Goal: Task Accomplishment & Management: Complete application form

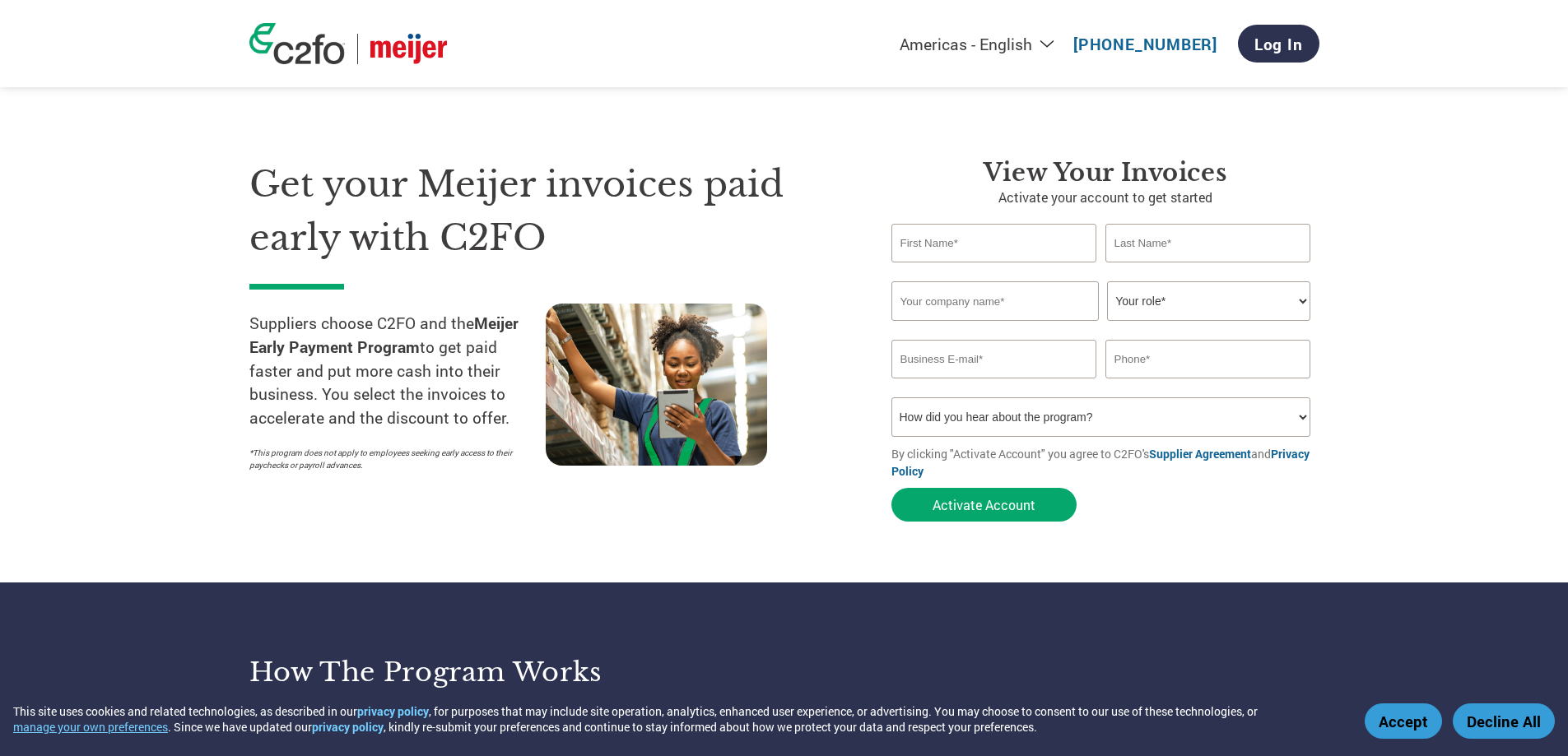
click at [921, 247] on input "text" at bounding box center [994, 243] width 205 height 38
type input "[PERSON_NAME]"
type input "Bell"
type input "3139748999"
click at [973, 306] on input "text" at bounding box center [995, 301] width 207 height 39
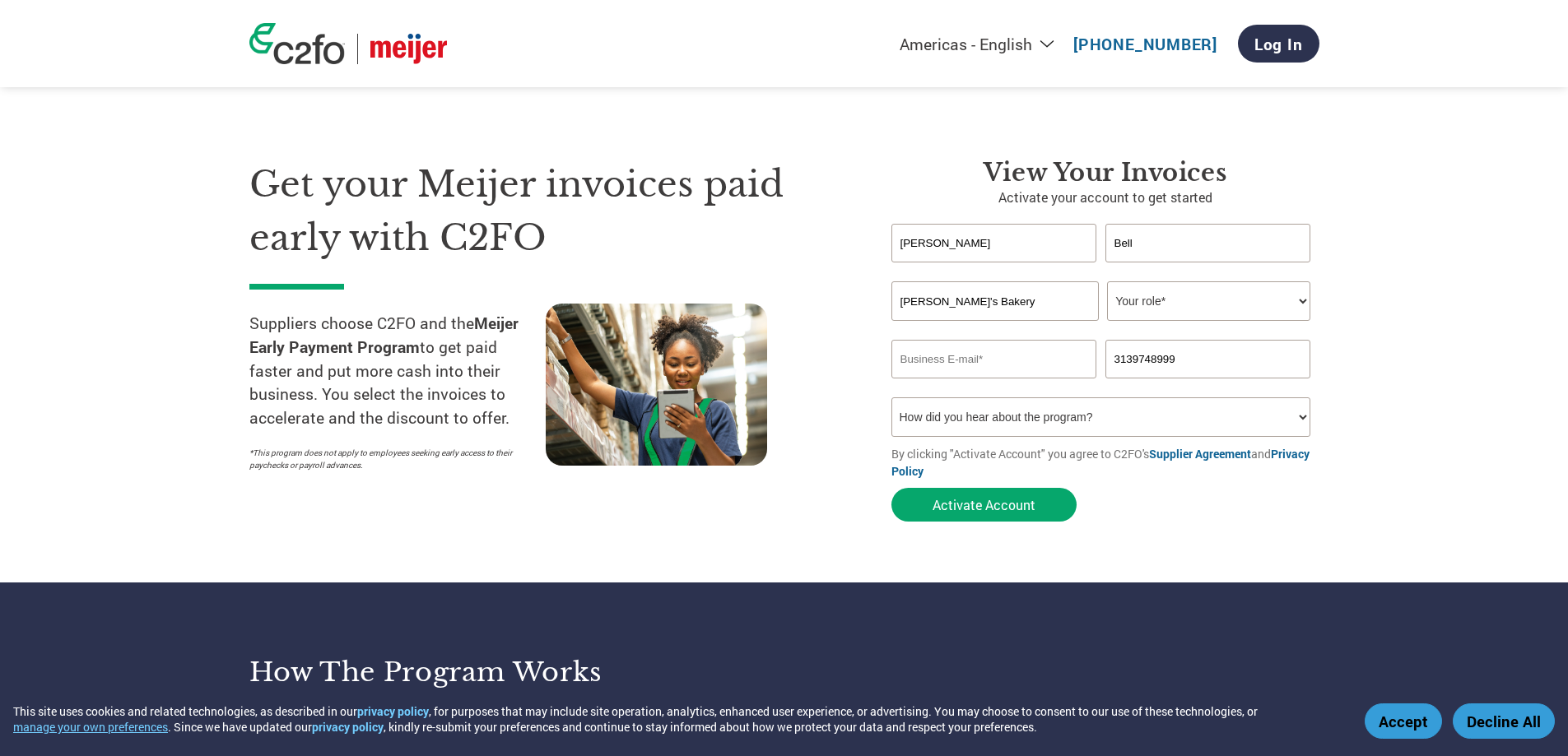
type input "[PERSON_NAME]'s Bakery"
click at [1278, 300] on select "Your role* CFO Controller Credit Manager Finance Director Treasurer CEO Preside…" at bounding box center [1209, 301] width 203 height 39
select select "OWNER_FOUNDER"
click at [1107, 281] on select "Your role* CFO Controller Credit Manager Finance Director Treasurer CEO Preside…" at bounding box center [1209, 301] width 203 height 39
click at [983, 365] on input "email" at bounding box center [994, 358] width 205 height 38
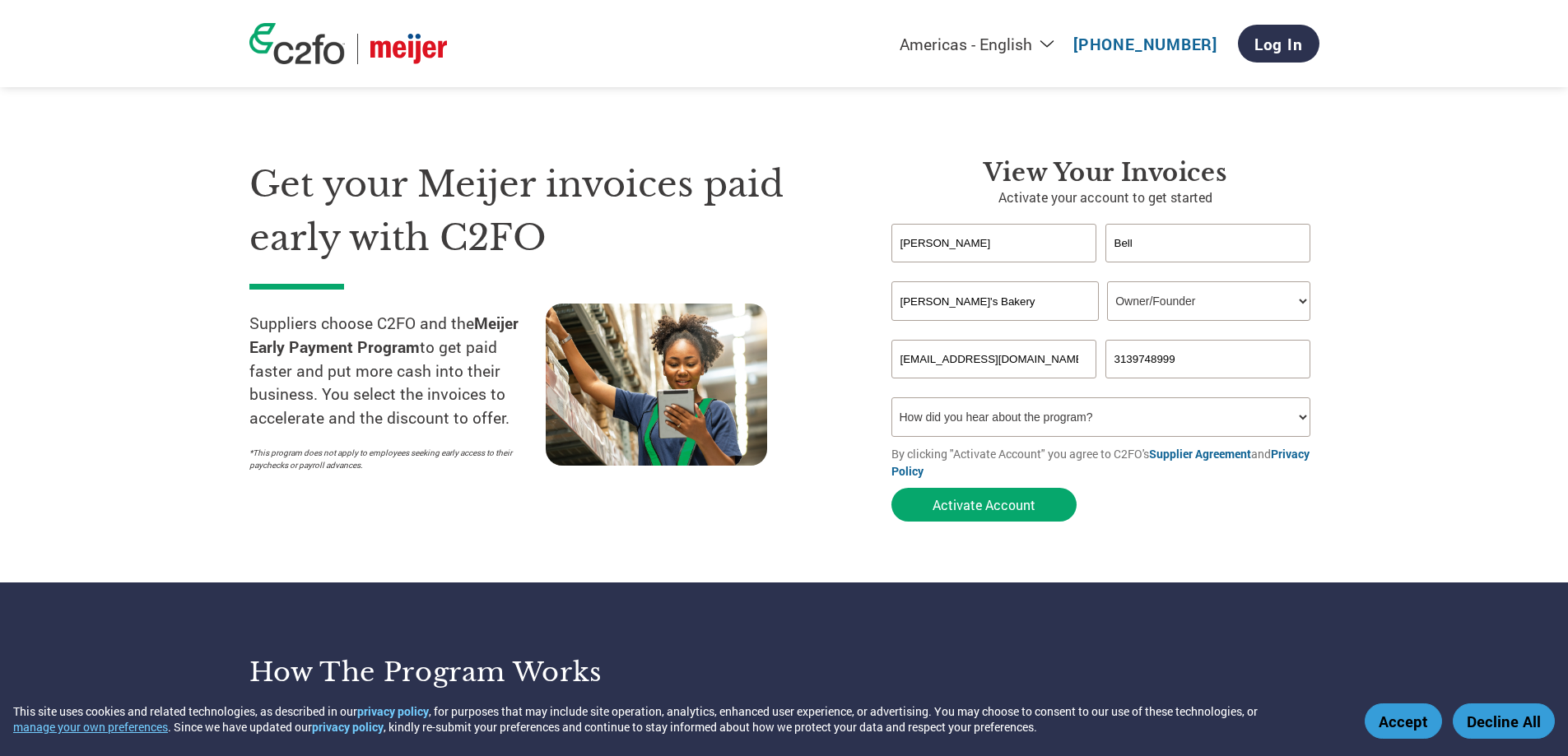
type input "[EMAIL_ADDRESS][DOMAIN_NAME]"
click at [1304, 413] on select "How did you hear about the program? Received a letter Email Social Media Online…" at bounding box center [1101, 417] width 420 height 39
select select "Email"
click at [892, 398] on select "How did you hear about the program? Received a letter Email Social Media Online…" at bounding box center [1101, 417] width 420 height 39
click at [1301, 415] on select "How did you hear about the program? Received a letter Email Social Media Online…" at bounding box center [1101, 417] width 420 height 39
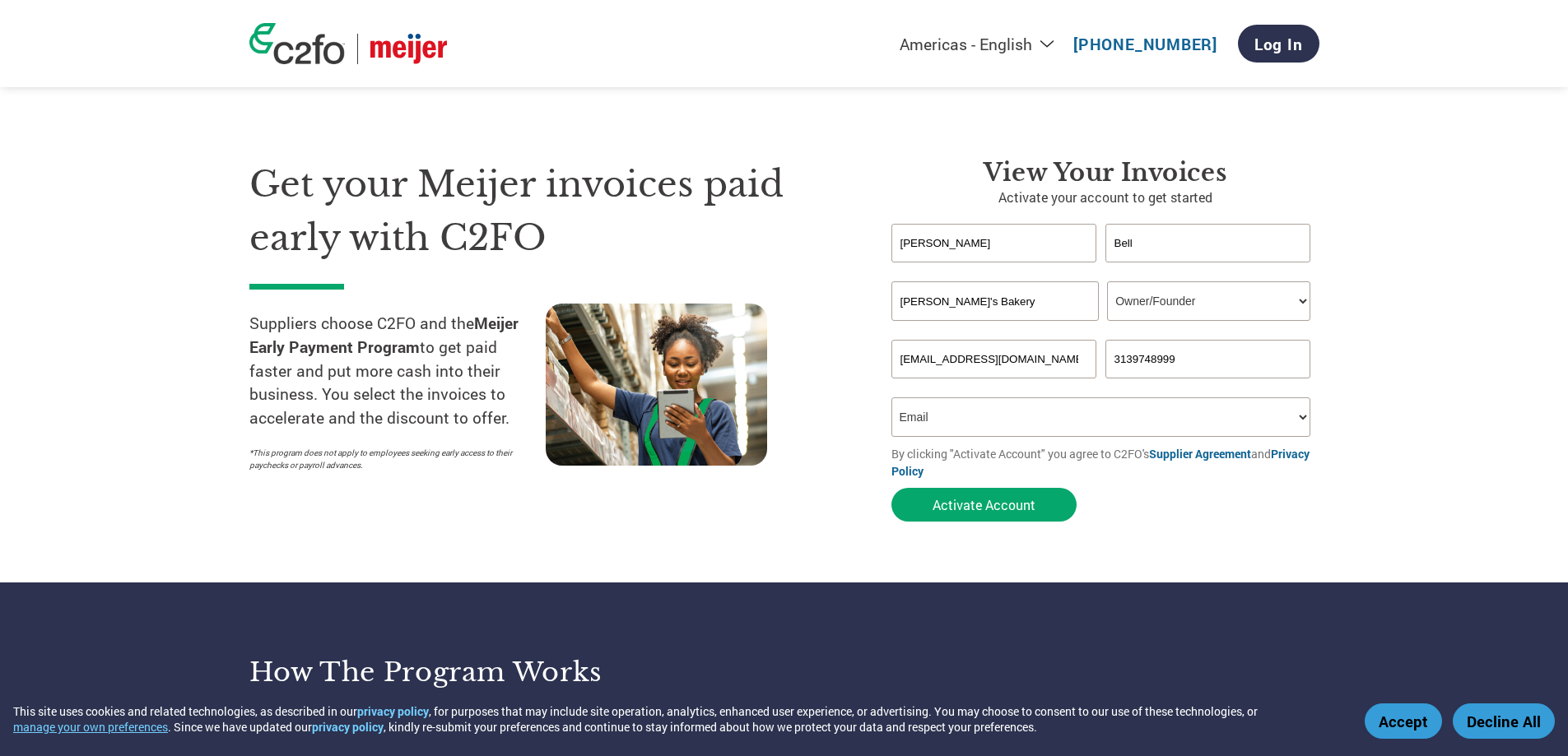
click at [1301, 415] on select "How did you hear about the program? Received a letter Email Social Media Online…" at bounding box center [1101, 417] width 420 height 39
